Goal: Transaction & Acquisition: Purchase product/service

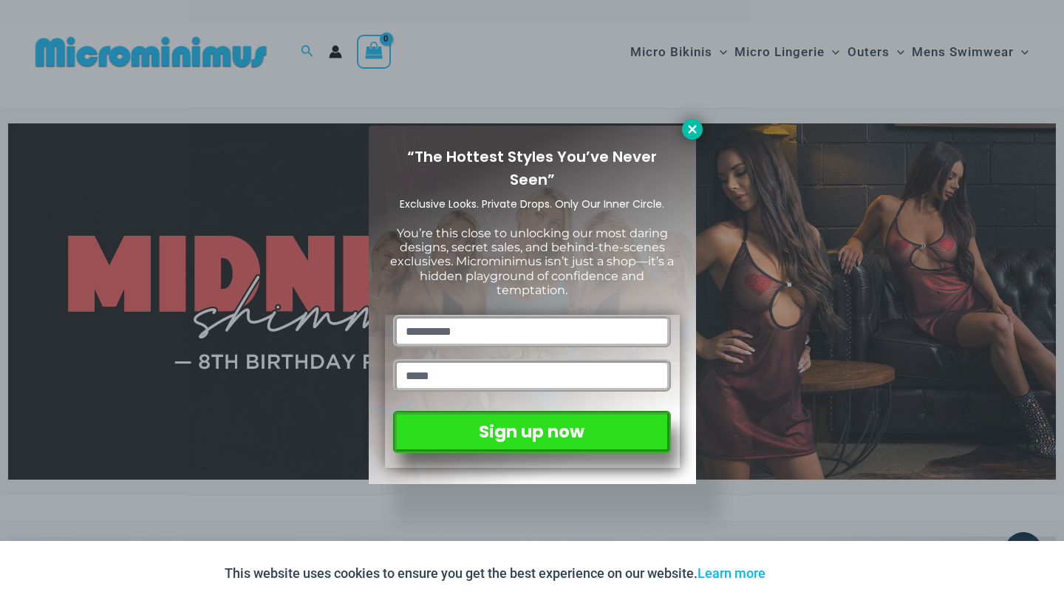
click at [695, 126] on icon at bounding box center [692, 129] width 8 height 8
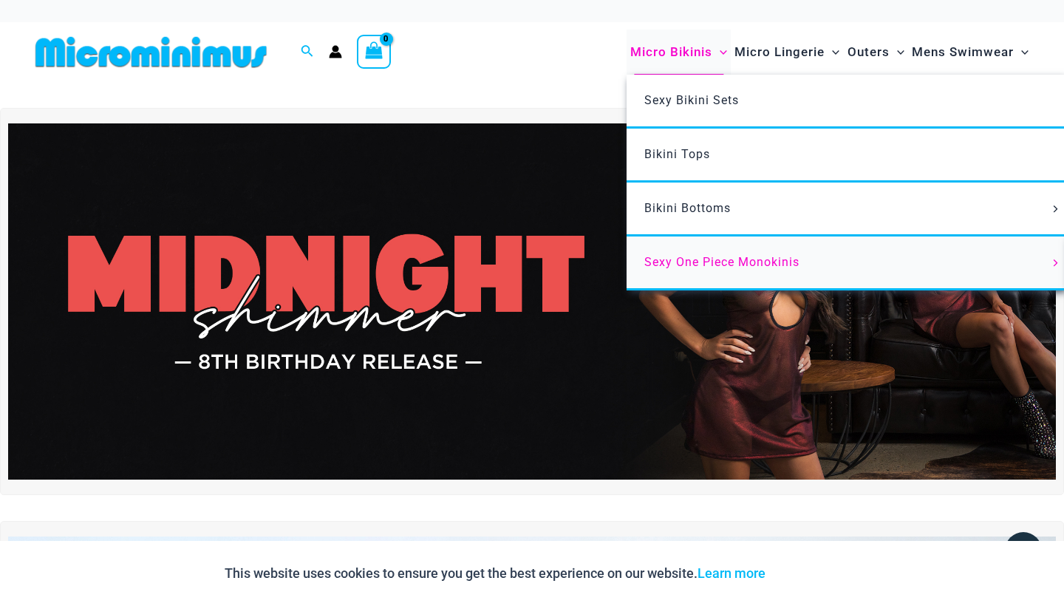
click at [700, 262] on span "Sexy One Piece Monokinis" at bounding box center [721, 262] width 155 height 14
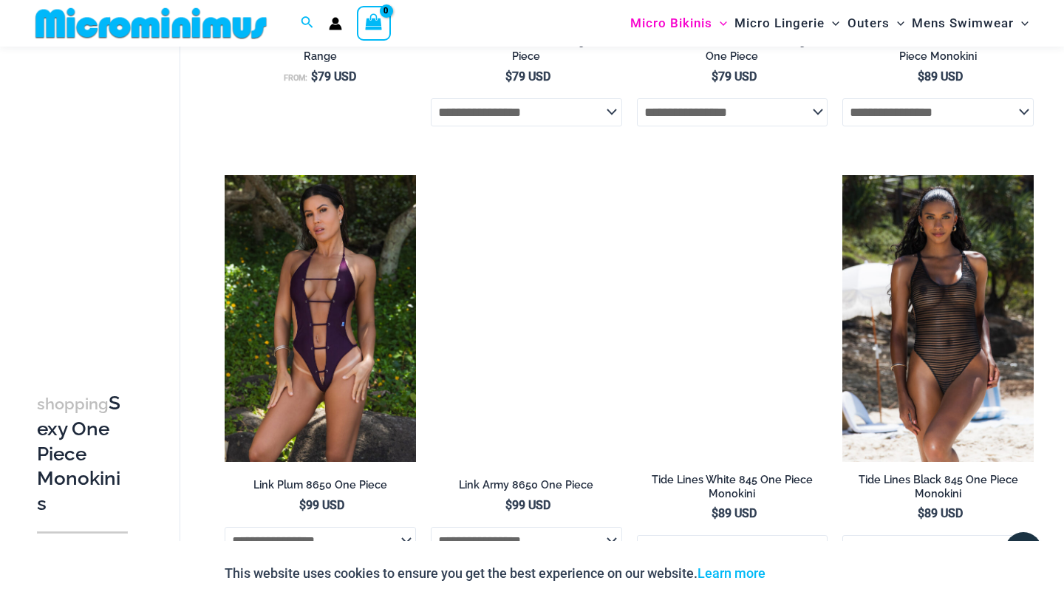
scroll to position [1301, 0]
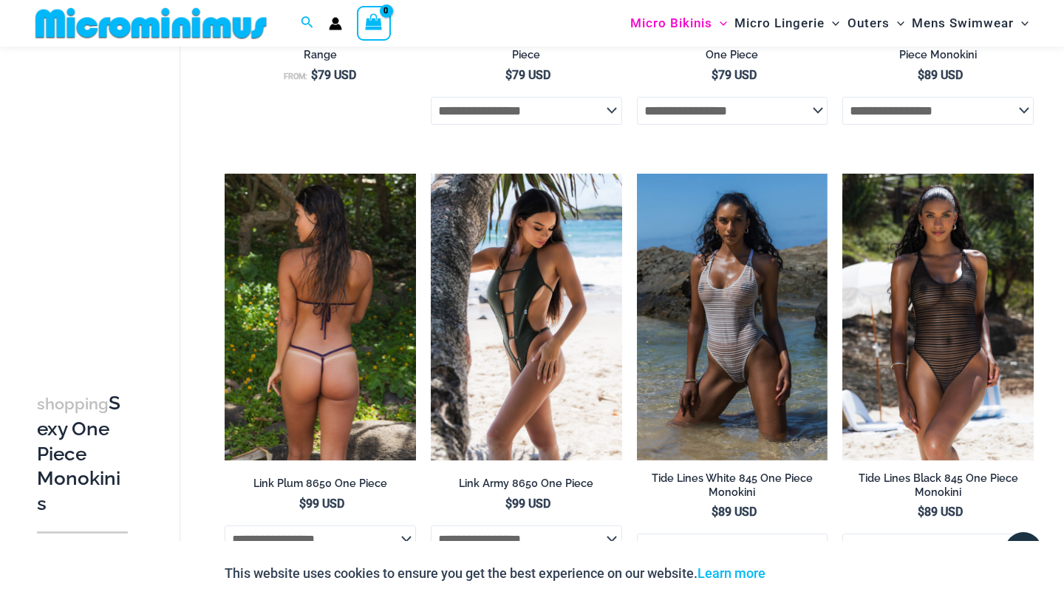
click at [312, 309] on img at bounding box center [320, 317] width 191 height 287
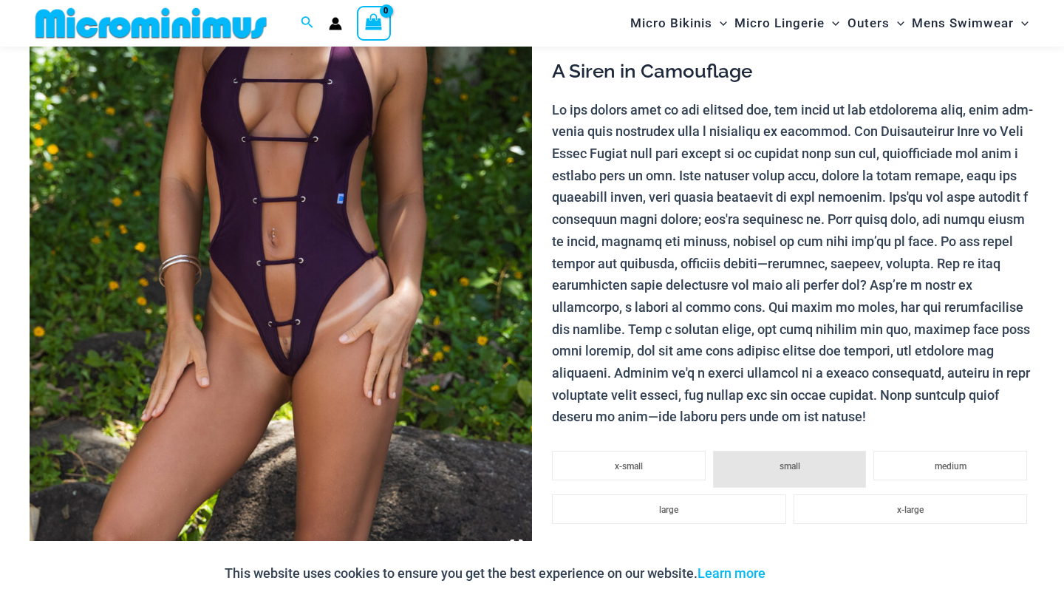
scroll to position [231, 0]
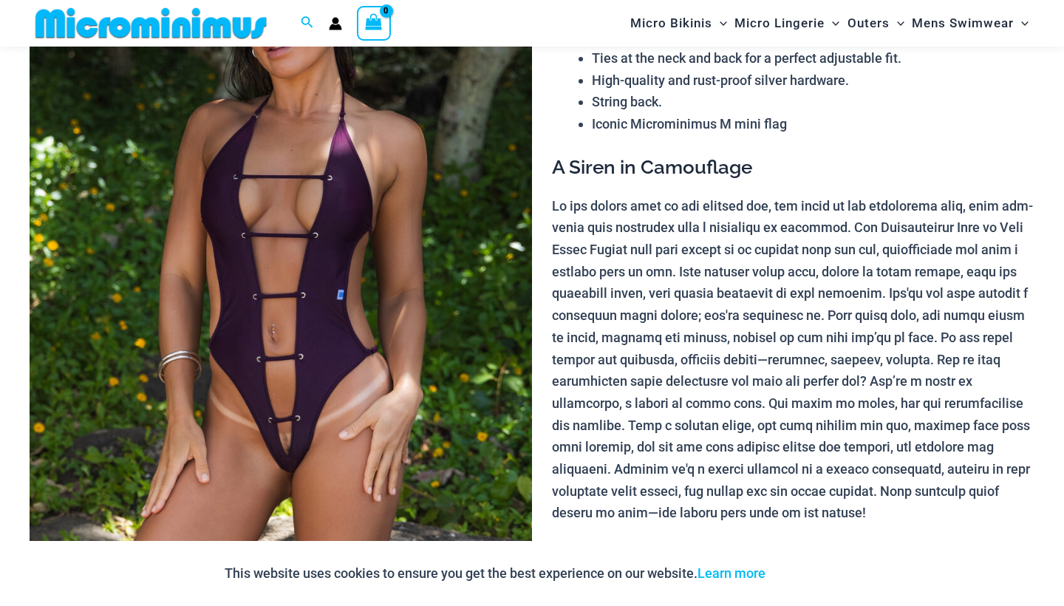
click at [311, 306] on img at bounding box center [281, 279] width 502 height 753
